Goal: Task Accomplishment & Management: Manage account settings

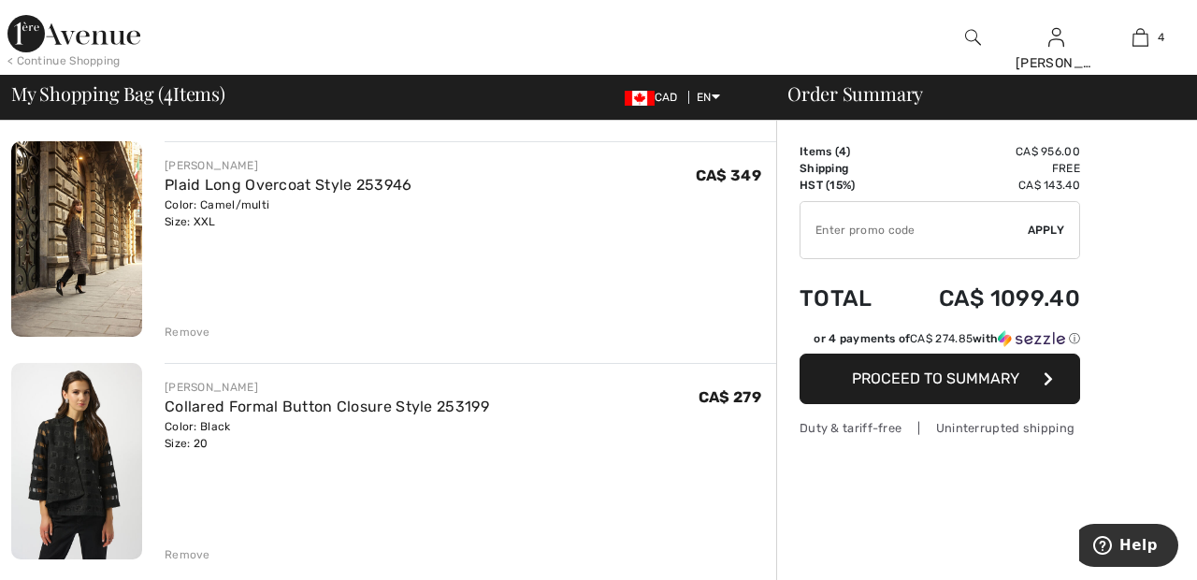
scroll to position [352, 0]
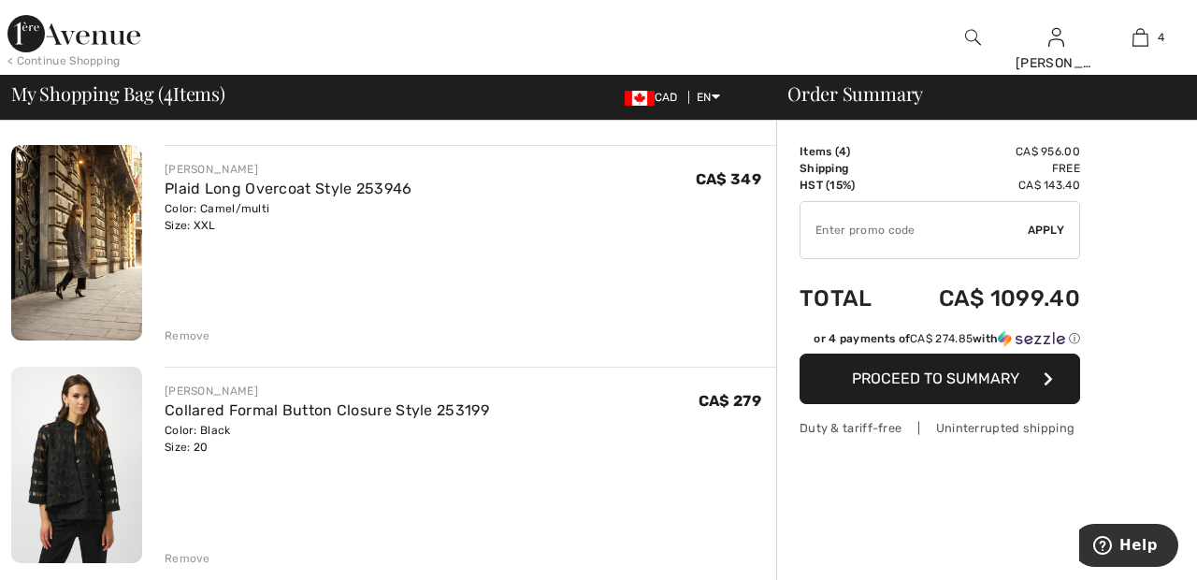
click at [199, 326] on div "Remove" at bounding box center [470, 333] width 611 height 21
click at [194, 330] on div "Remove" at bounding box center [188, 335] width 46 height 17
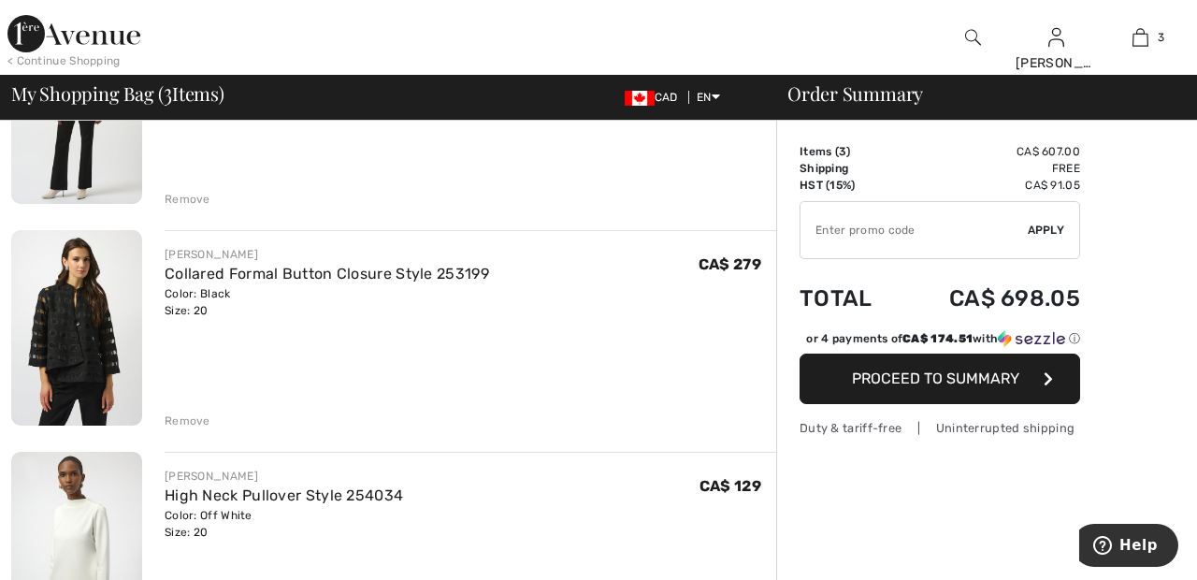
scroll to position [11, 0]
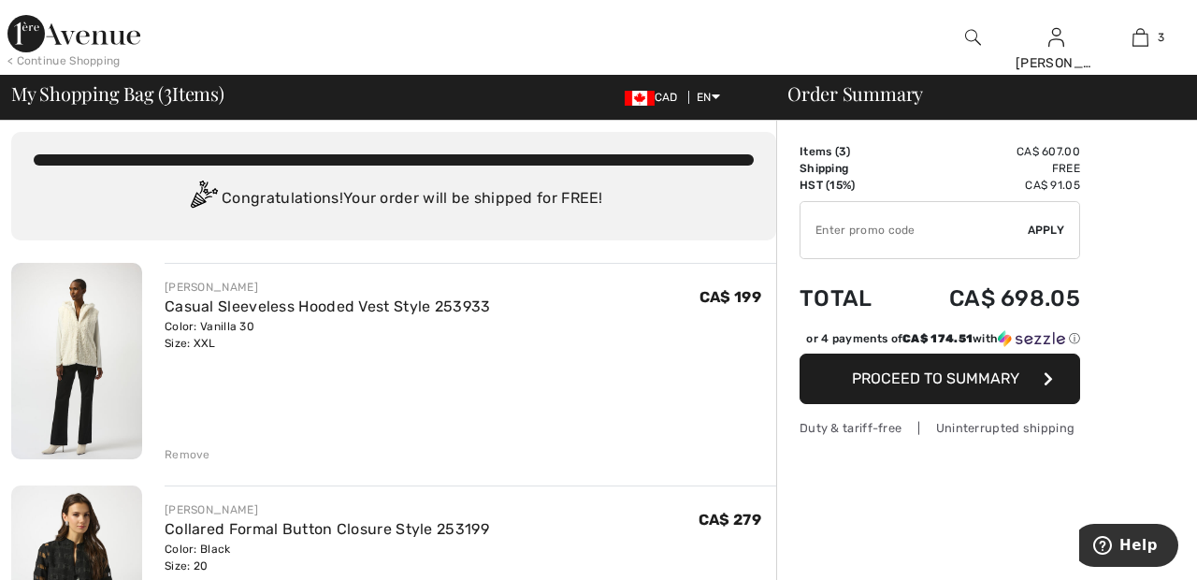
click at [654, 218] on div "Congratulations! Your order will be shipped for FREE!" at bounding box center [394, 198] width 720 height 37
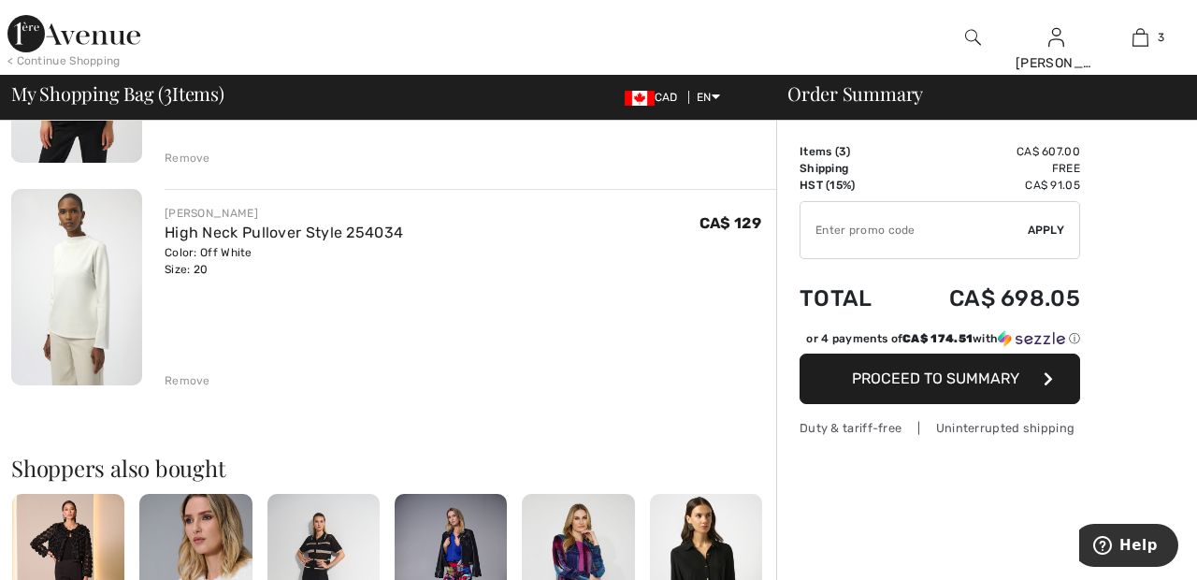
scroll to position [540, 0]
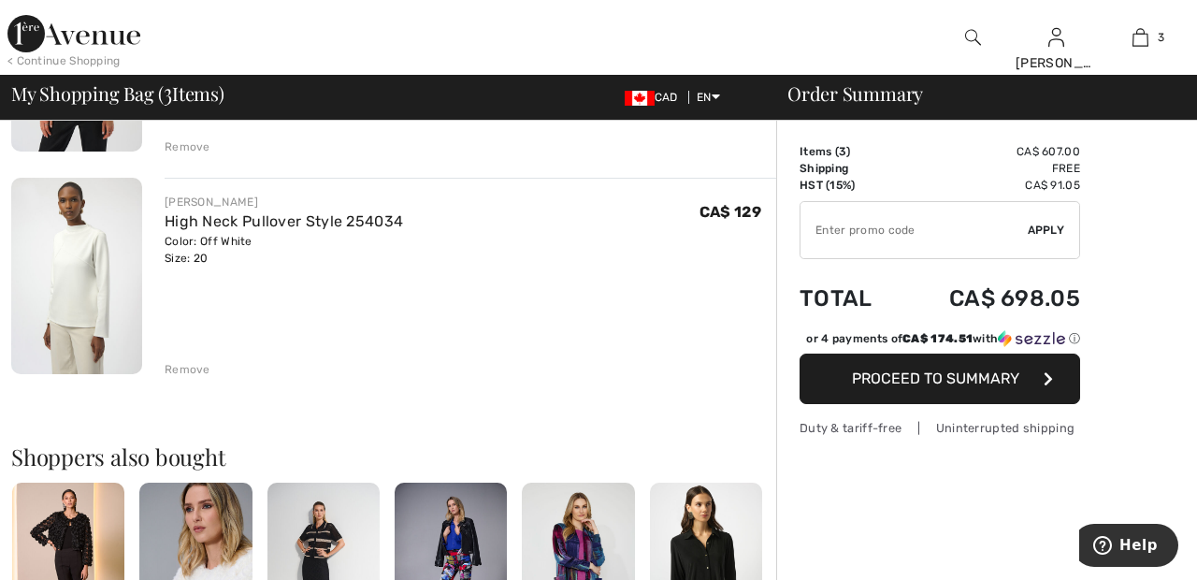
click at [183, 365] on div "Remove" at bounding box center [188, 369] width 46 height 17
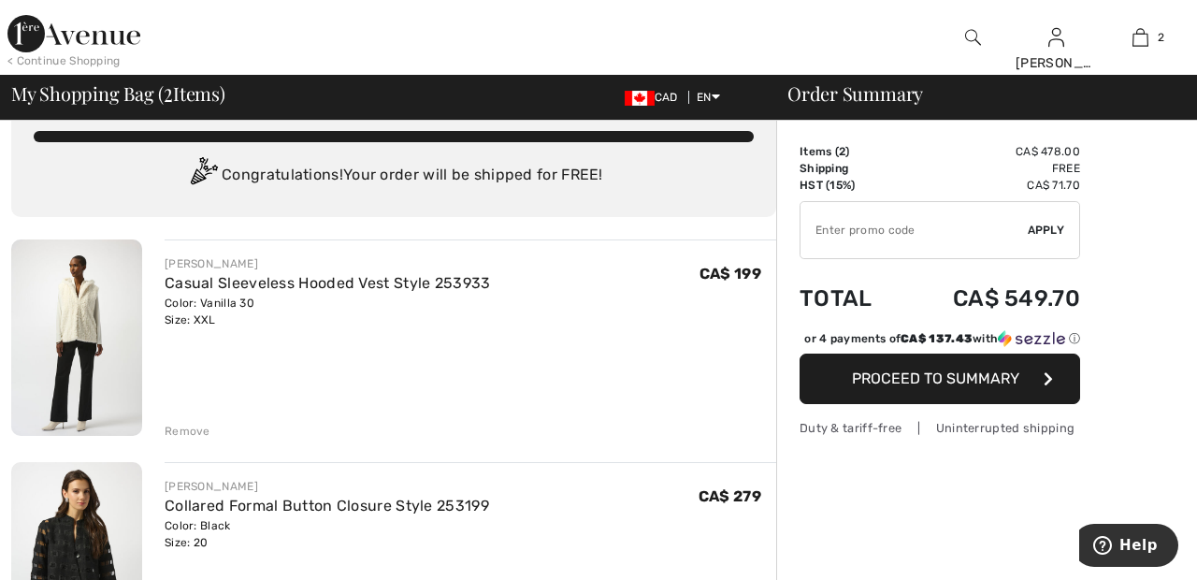
scroll to position [0, 0]
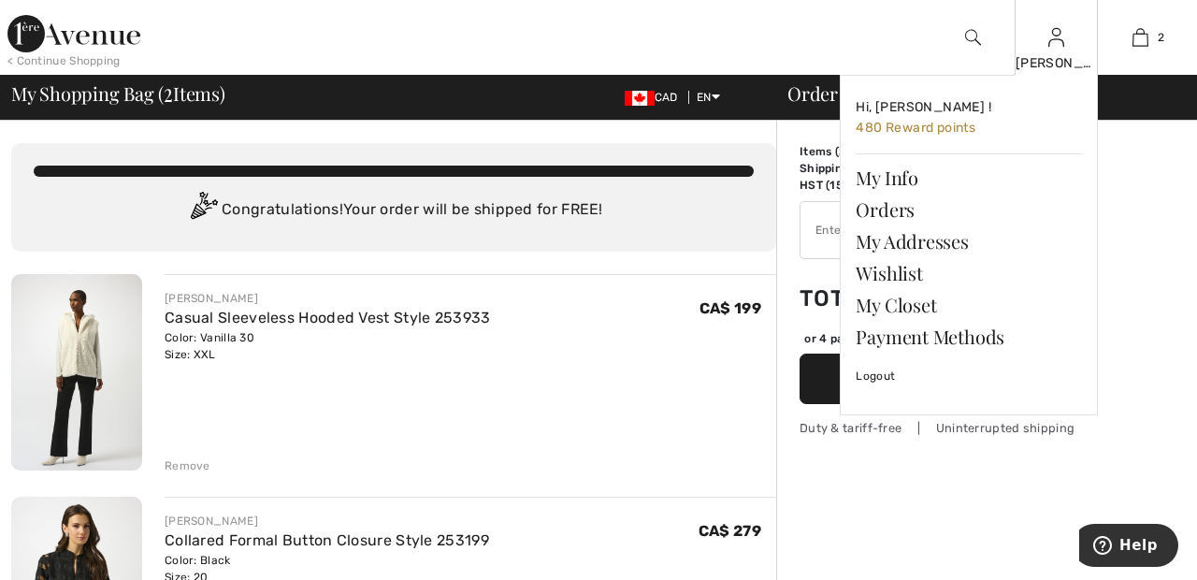
click at [1062, 49] on img at bounding box center [1056, 37] width 16 height 22
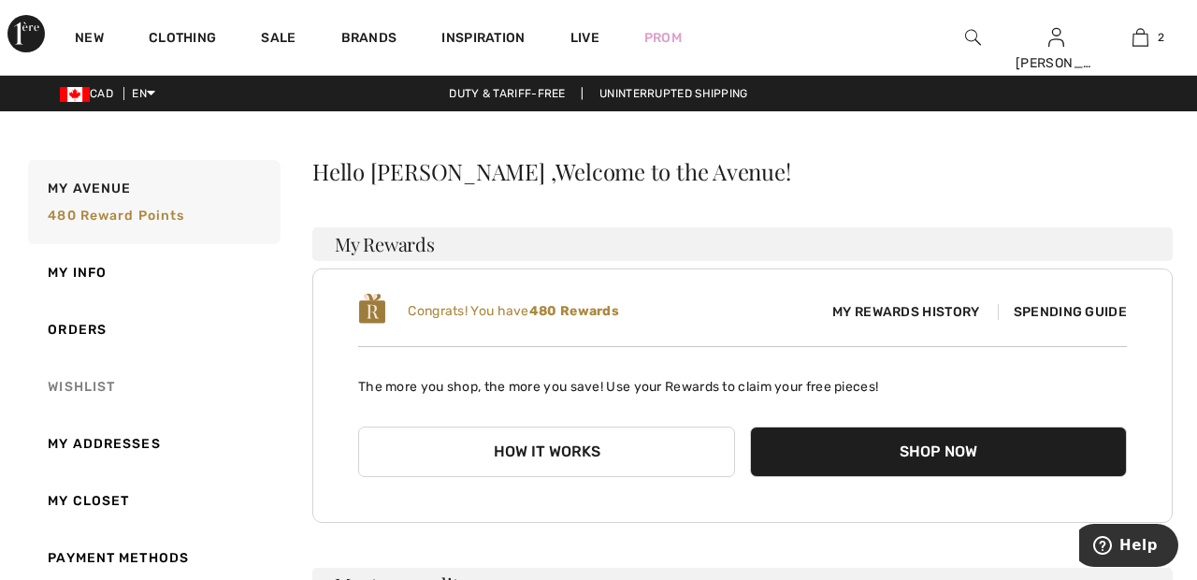
click at [86, 387] on link "Wishlist" at bounding box center [152, 386] width 256 height 57
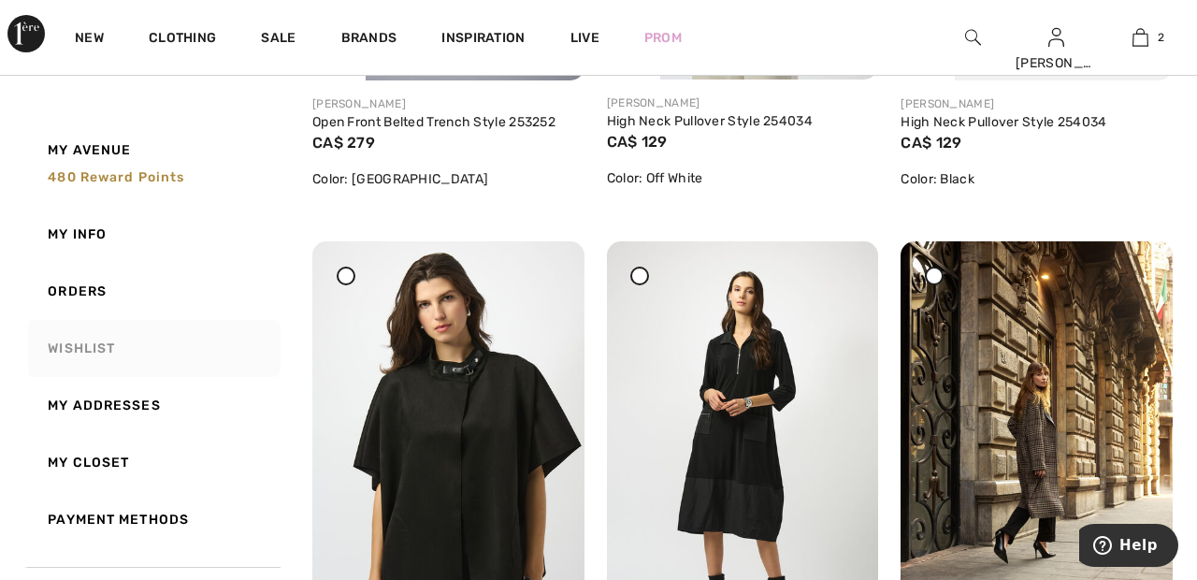
scroll to position [654, 0]
click at [942, 280] on div at bounding box center [934, 276] width 19 height 19
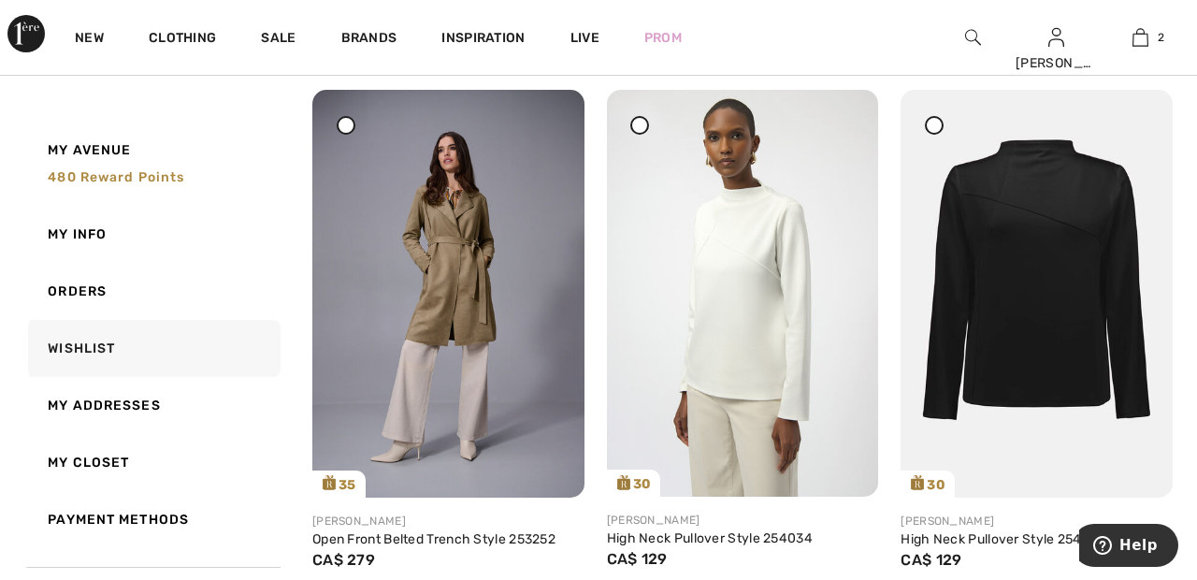
scroll to position [0, 0]
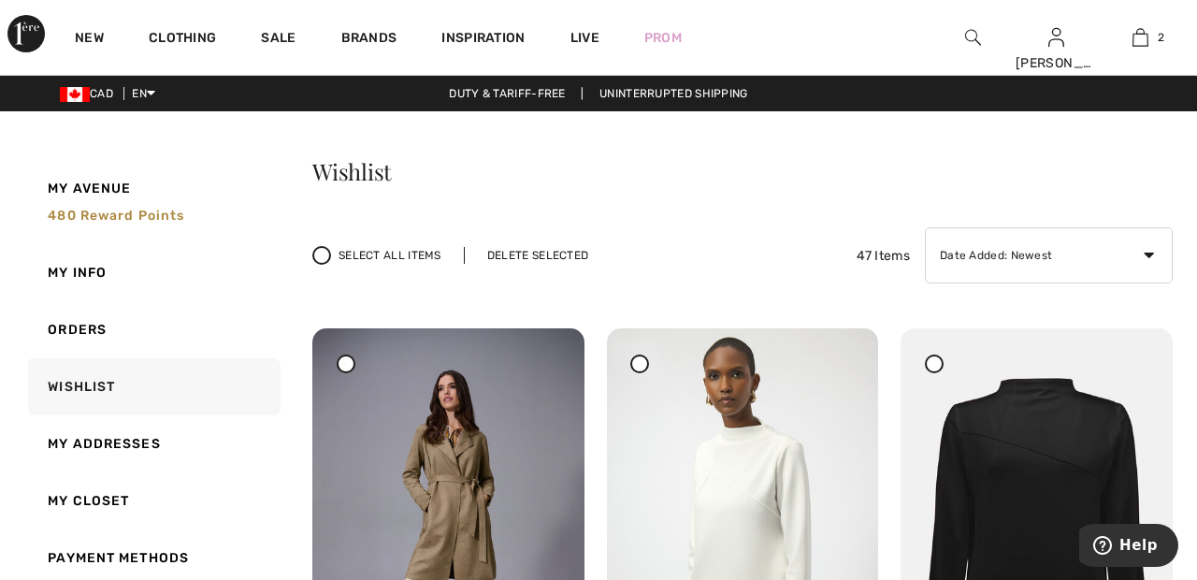
click at [565, 246] on div "Select All Items Delete Selected" at bounding box center [461, 255] width 298 height 19
click at [550, 254] on div "Delete Selected" at bounding box center [538, 255] width 148 height 17
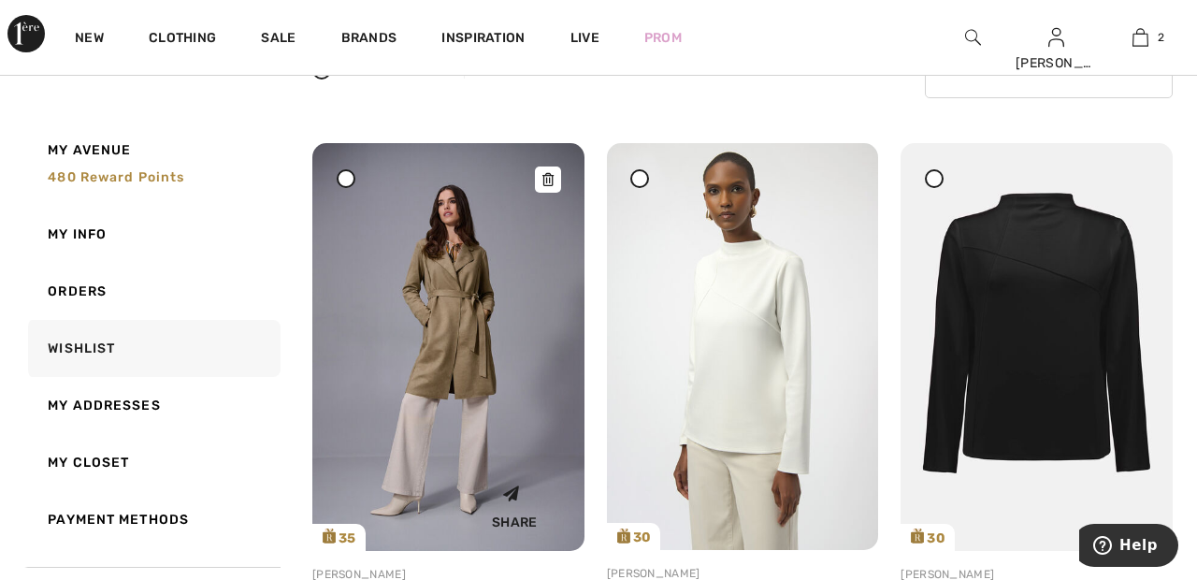
click at [471, 333] on img at bounding box center [448, 347] width 272 height 408
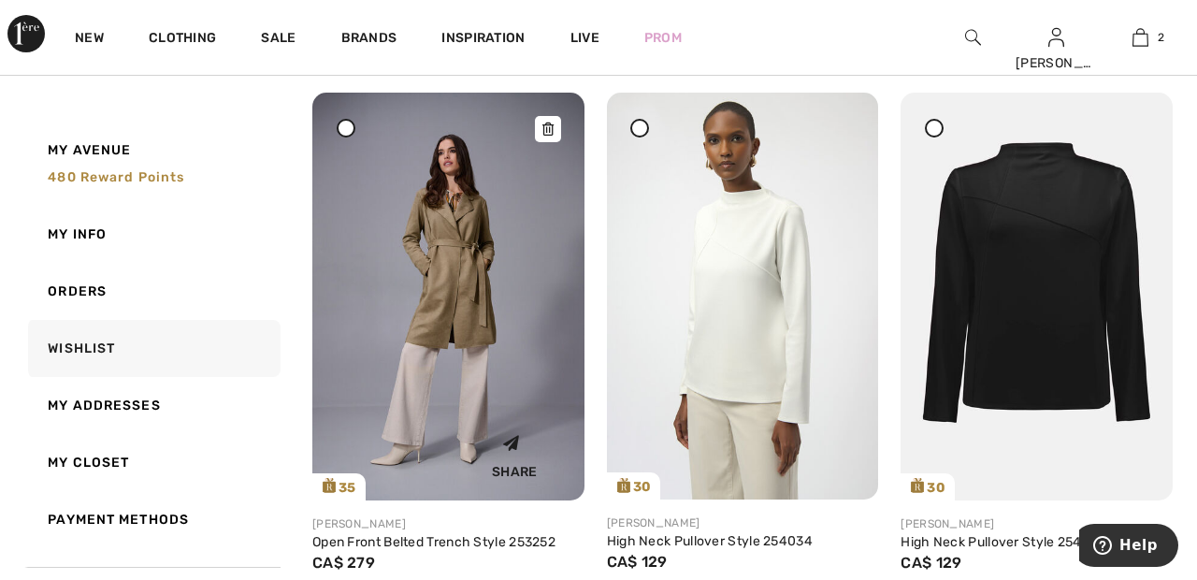
scroll to position [275, 0]
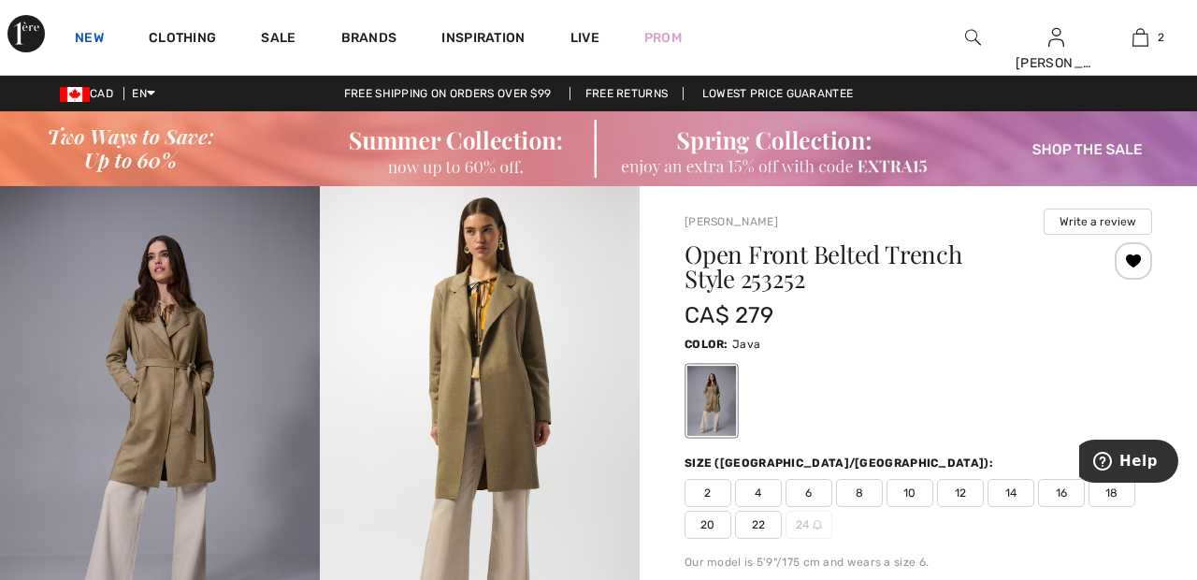
click at [88, 34] on link "New" at bounding box center [89, 40] width 29 height 20
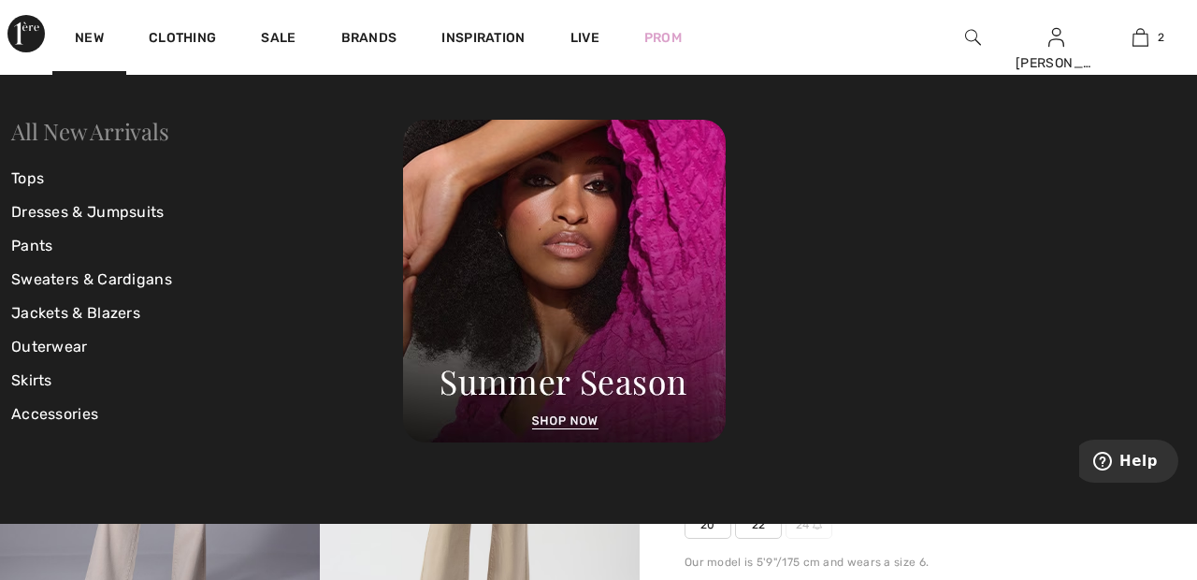
click at [148, 126] on link "All New Arrivals" at bounding box center [89, 131] width 157 height 30
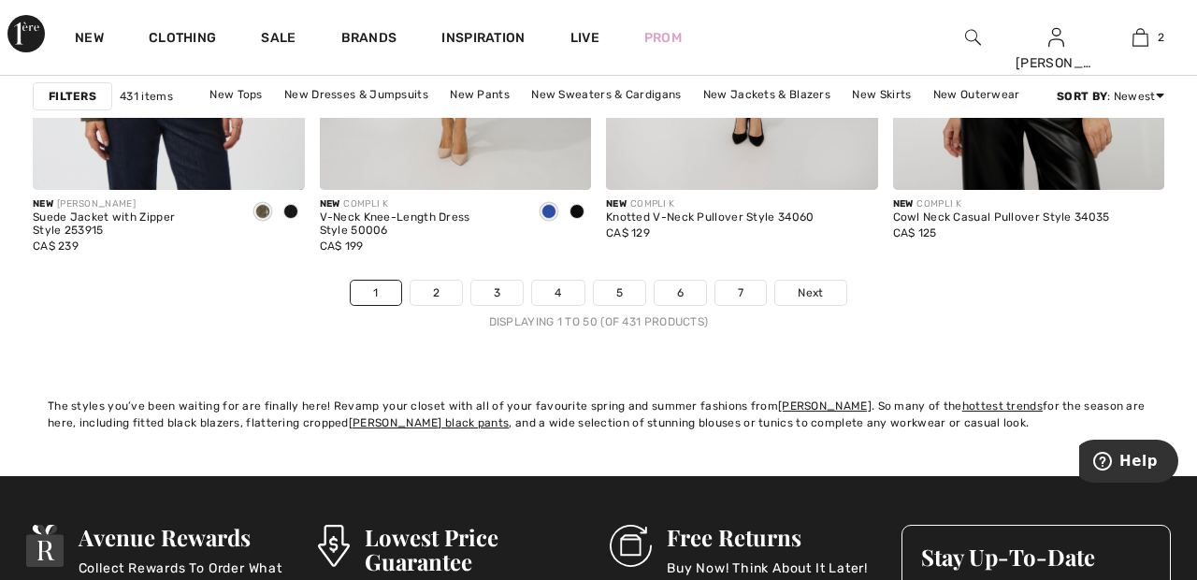
scroll to position [7827, 0]
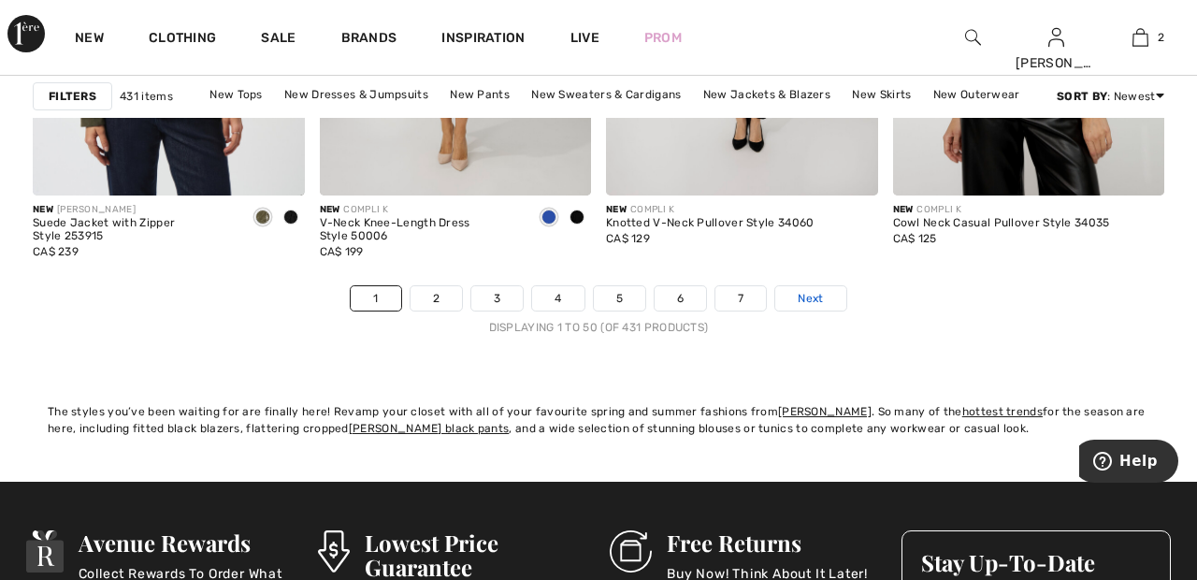
click at [827, 305] on link "Next" at bounding box center [810, 298] width 70 height 24
